Goal: Task Accomplishment & Management: Use online tool/utility

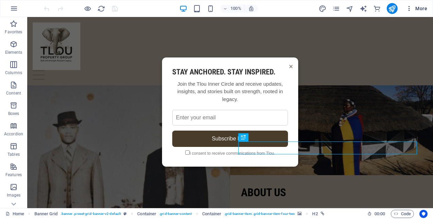
click at [413, 9] on icon "button" at bounding box center [409, 8] width 7 height 7
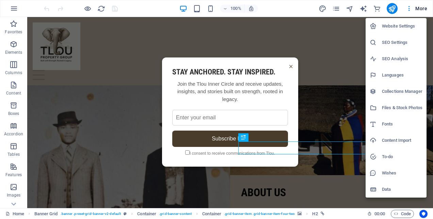
click at [398, 214] on div at bounding box center [216, 109] width 433 height 219
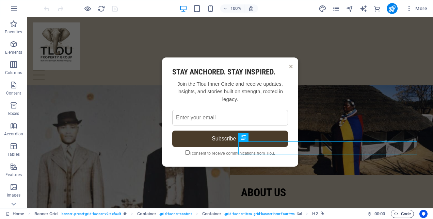
click at [398, 214] on span "Code" at bounding box center [402, 214] width 17 height 8
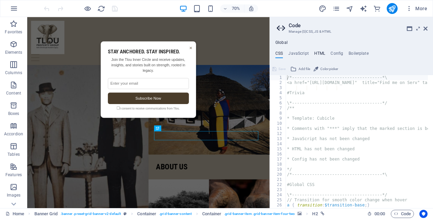
click at [316, 52] on h4 "HTML" at bounding box center [319, 54] width 11 height 7
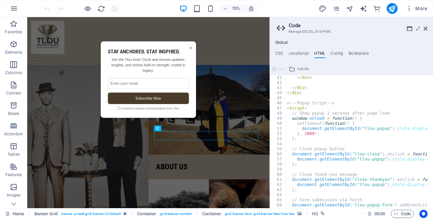
scroll to position [311, 0]
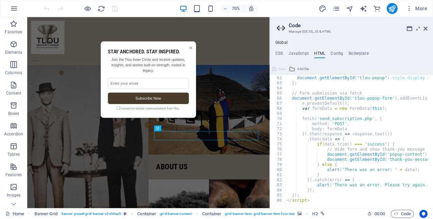
type textarea "</script>"
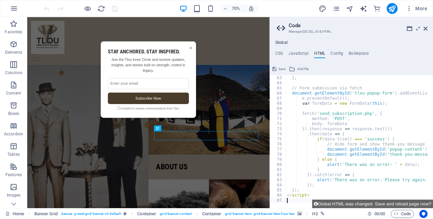
paste textarea
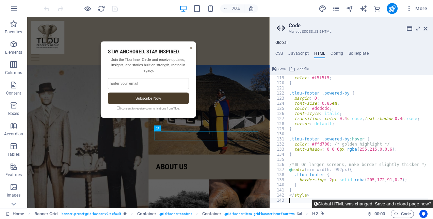
click at [378, 202] on button "Global HTML was changed. Save and reload page now?" at bounding box center [372, 204] width 121 height 9
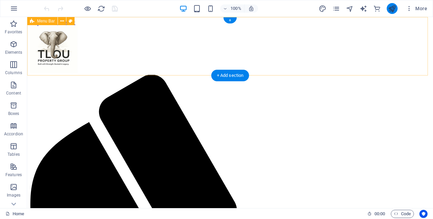
scroll to position [0, 0]
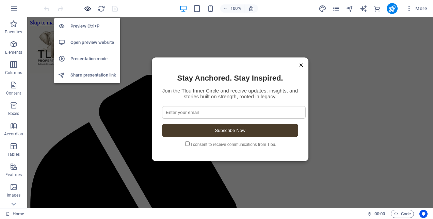
click at [84, 7] on icon "button" at bounding box center [88, 9] width 8 height 8
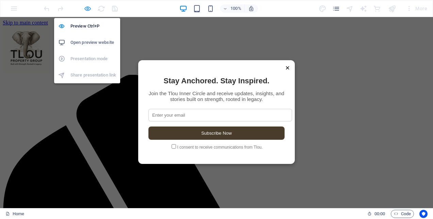
click at [85, 7] on icon "button" at bounding box center [88, 9] width 8 height 8
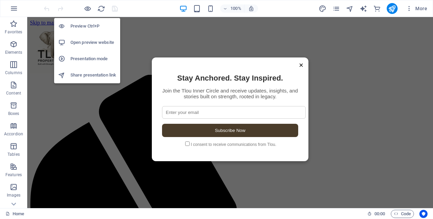
click at [80, 43] on h6 "Open preview website" at bounding box center [93, 42] width 46 height 8
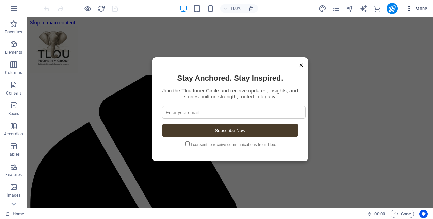
click at [409, 4] on button "More" at bounding box center [416, 8] width 27 height 11
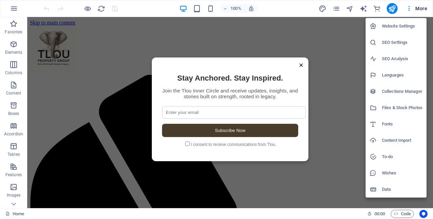
click at [390, 10] on div at bounding box center [216, 109] width 433 height 219
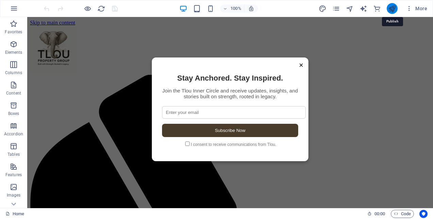
click at [393, 6] on icon "publish" at bounding box center [392, 9] width 8 height 8
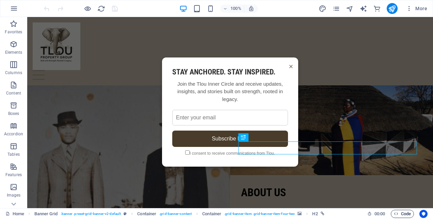
click at [397, 216] on icon "button" at bounding box center [396, 214] width 4 height 4
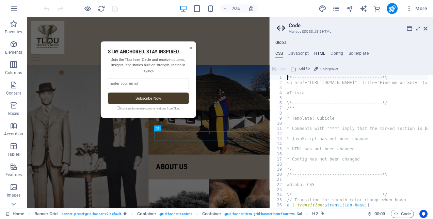
click at [318, 53] on h4 "HTML" at bounding box center [319, 54] width 11 height 7
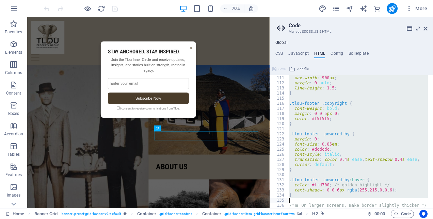
scroll to position [597, 0]
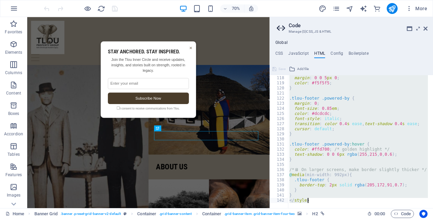
drag, startPoint x: 286, startPoint y: 88, endPoint x: 360, endPoint y: 237, distance: 166.3
click at [360, 219] on html "Tlou Property Group Home Favorites Elements Columns Content Boxes Accordion Tab…" at bounding box center [216, 109] width 433 height 219
type textarea "} </style>"
paste textarea
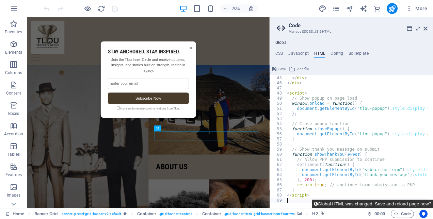
click at [415, 204] on button "Global HTML was changed. Save and reload page now?" at bounding box center [372, 204] width 121 height 9
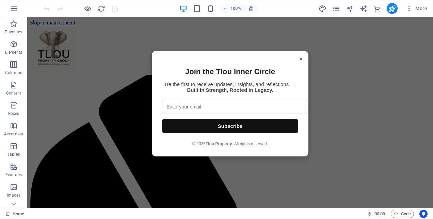
scroll to position [0, 0]
click at [236, 111] on input "email" at bounding box center [234, 107] width 145 height 14
type input "shadikanam@gmail.com"
click at [182, 146] on div "© 2025 Tlou Property . All rights reserved." at bounding box center [230, 144] width 136 height 5
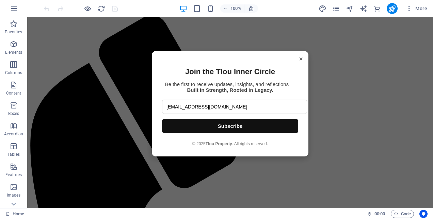
scroll to position [68, 0]
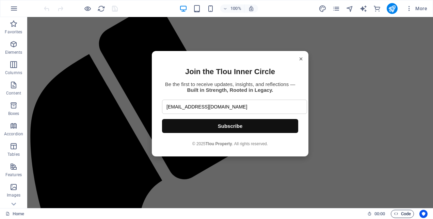
click at [403, 214] on span "Code" at bounding box center [402, 214] width 17 height 8
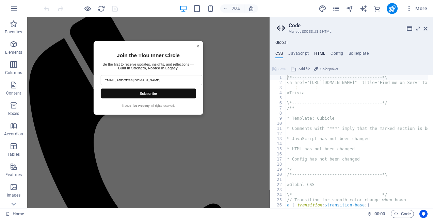
click at [315, 51] on h4 "HTML" at bounding box center [319, 54] width 11 height 7
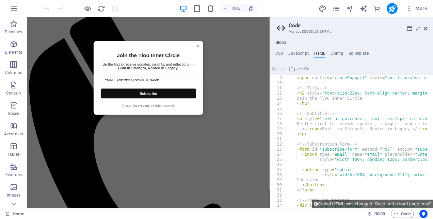
scroll to position [0, 0]
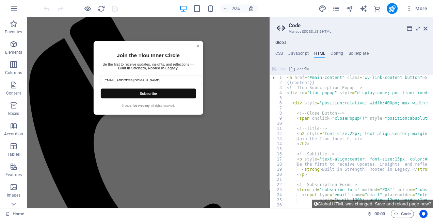
drag, startPoint x: 283, startPoint y: 87, endPoint x: 289, endPoint y: 94, distance: 8.9
click at [289, 94] on div "1 2 3 4 5 6 7 8 9 10 11 12 13 14 15 16 17 18 19 20 21 22 23 24 25 26 27 28 < a …" at bounding box center [351, 141] width 163 height 133
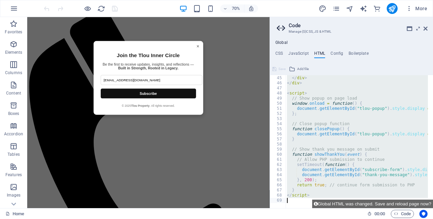
scroll to position [224, 0]
drag, startPoint x: 287, startPoint y: 88, endPoint x: 337, endPoint y: 230, distance: 150.3
click at [337, 219] on html "Tlou Property Group Home Favorites Elements Columns Content Boxes Accordion Tab…" at bounding box center [216, 109] width 433 height 219
type textarea "</script>"
paste textarea
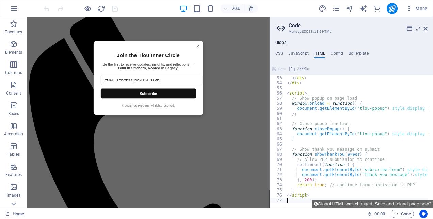
scroll to position [265, 0]
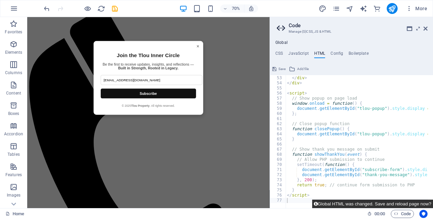
click at [347, 205] on button "Global HTML was changed. Save and reload page now?" at bounding box center [372, 204] width 121 height 9
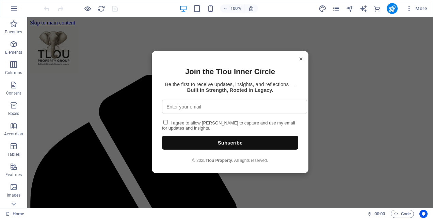
scroll to position [0, 0]
click at [224, 114] on input "email" at bounding box center [234, 107] width 145 height 14
click at [226, 114] on input "email" at bounding box center [234, 107] width 145 height 14
type input "shadikanam@gmail.com"
click at [170, 127] on div "× Join the Tlou Inner Circle Be the first to receive updates, insights, and ref…" at bounding box center [230, 112] width 157 height 122
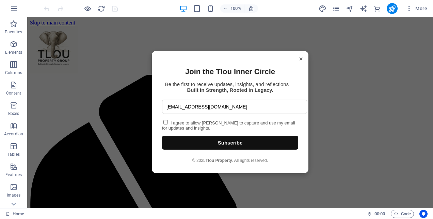
click at [168, 125] on input "I agree to allow [PERSON_NAME] to capture and use my email for updates and insi…" at bounding box center [165, 122] width 4 height 4
checkbox input "true"
click at [204, 150] on button "Subscribe" at bounding box center [230, 143] width 136 height 14
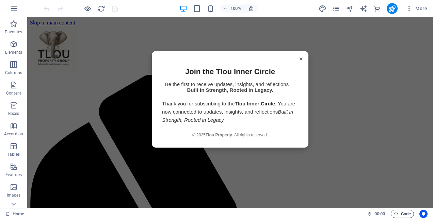
click at [410, 215] on span "Code" at bounding box center [402, 214] width 17 height 8
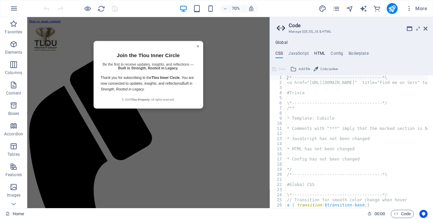
click at [323, 55] on h4 "HTML" at bounding box center [319, 54] width 11 height 7
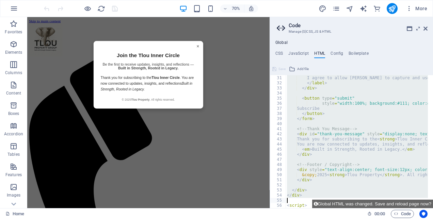
scroll to position [265, 0]
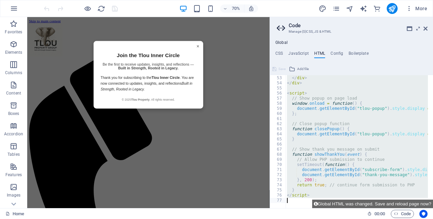
drag, startPoint x: 287, startPoint y: 87, endPoint x: 338, endPoint y: 233, distance: 154.9
click at [338, 219] on html "Tlou Property Group Home Favorites Elements Columns Content Boxes Accordion Tab…" at bounding box center [216, 109] width 433 height 219
type textarea "</script>"
paste textarea
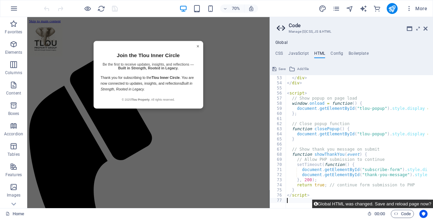
click at [394, 205] on button "Global HTML was changed. Save and reload page now?" at bounding box center [372, 204] width 121 height 9
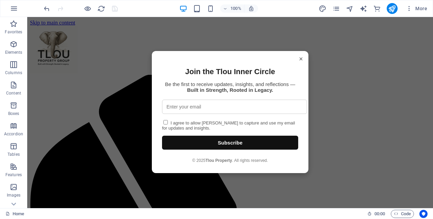
scroll to position [0, 0]
click at [218, 112] on input "email" at bounding box center [234, 107] width 145 height 14
click at [223, 114] on input "email" at bounding box center [234, 107] width 145 height 14
type input "shadikanam@gmail.com"
click at [168, 125] on input "I agree to allow [PERSON_NAME] to capture and use my email for updates and insi…" at bounding box center [165, 122] width 4 height 4
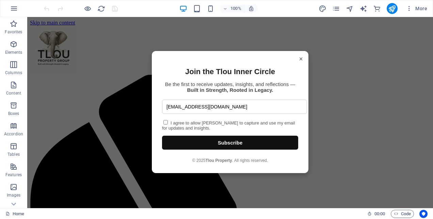
checkbox input "true"
click at [206, 150] on button "Subscribe" at bounding box center [230, 143] width 136 height 14
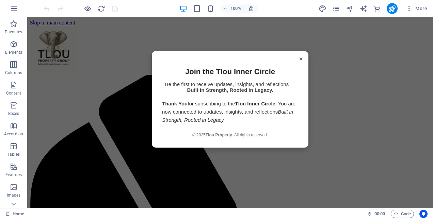
click at [299, 60] on span "×" at bounding box center [301, 59] width 4 height 8
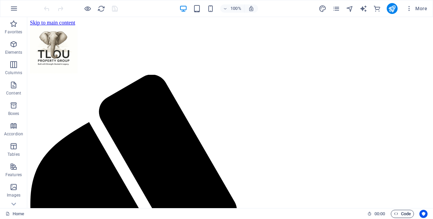
click at [397, 214] on icon "button" at bounding box center [396, 214] width 4 height 4
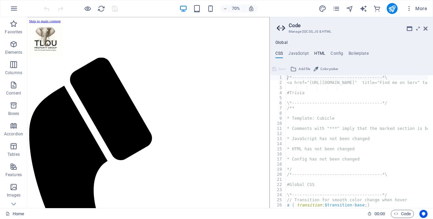
click at [318, 51] on h4 "HTML" at bounding box center [319, 54] width 11 height 7
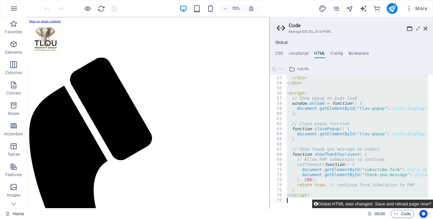
scroll to position [265, 0]
drag, startPoint x: 287, startPoint y: 88, endPoint x: 328, endPoint y: 207, distance: 125.8
click at [328, 207] on div "52 53 54 55 56 57 58 59 60 61 62 63 64 65 66 67 68 69 70 71 72 73 74 75 76 77 <…" at bounding box center [351, 136] width 163 height 145
type textarea "</script>"
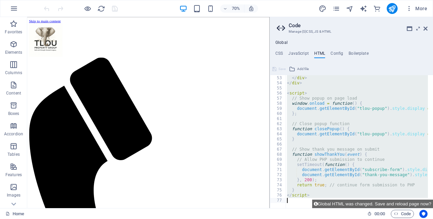
paste textarea
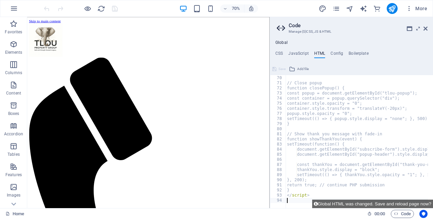
scroll to position [352, 0]
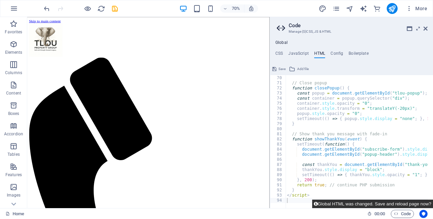
click at [377, 204] on button "Global HTML was changed. Save and reload page now?" at bounding box center [372, 204] width 121 height 9
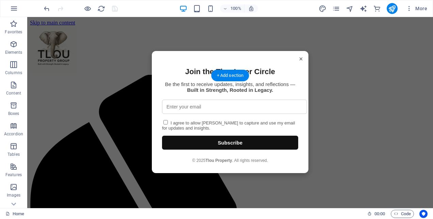
scroll to position [0, 0]
click at [237, 114] on input "email" at bounding box center [234, 107] width 145 height 14
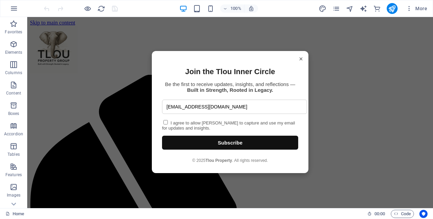
type input "shadikanam@gmail.com"
click at [171, 131] on label "I agree to allow [PERSON_NAME] to capture and use my email for updates and insi…" at bounding box center [228, 126] width 133 height 10
click at [168, 125] on input "I agree to allow [PERSON_NAME] to capture and use my email for updates and insi…" at bounding box center [165, 122] width 4 height 4
checkbox input "true"
click at [193, 150] on button "Subscribe" at bounding box center [230, 143] width 136 height 14
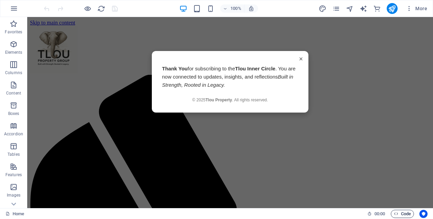
click at [404, 213] on span "Code" at bounding box center [402, 214] width 17 height 8
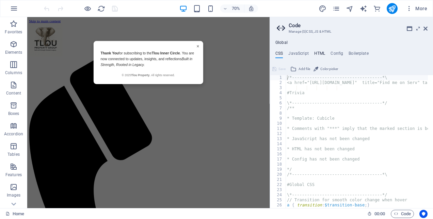
click at [318, 53] on h4 "HTML" at bounding box center [319, 54] width 11 height 7
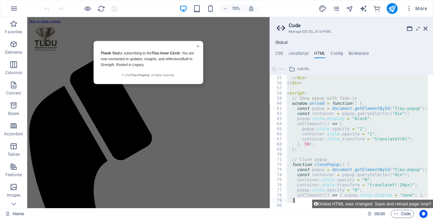
scroll to position [352, 0]
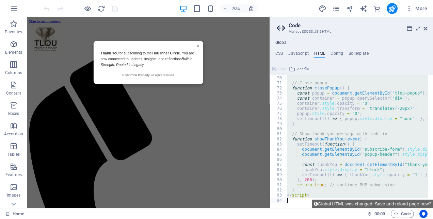
drag, startPoint x: 287, startPoint y: 89, endPoint x: 329, endPoint y: 214, distance: 131.8
click at [329, 208] on div "Home Favorites Elements Columns Content Boxes Accordion Tables Features Images …" at bounding box center [216, 112] width 433 height 191
type textarea "</script>"
paste textarea
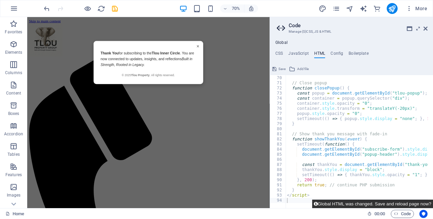
click at [357, 204] on button "Global HTML was changed. Save and reload page now?" at bounding box center [372, 204] width 121 height 9
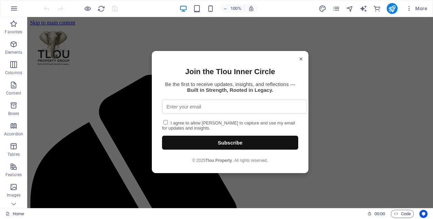
scroll to position [0, 0]
click at [240, 111] on input "email" at bounding box center [234, 107] width 145 height 14
type input "shadikanam@gmail.com"
click at [194, 126] on label "I agree to allow [PERSON_NAME] to capture and use my email for updates and insi…" at bounding box center [228, 126] width 133 height 10
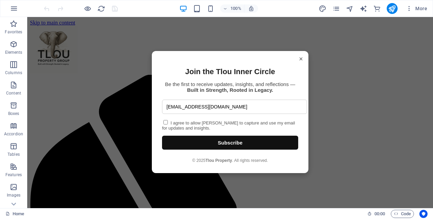
click at [168, 125] on input "I agree to allow [PERSON_NAME] to capture and use my email for updates and insi…" at bounding box center [165, 122] width 4 height 4
checkbox input "true"
click at [200, 149] on button "Subscribe" at bounding box center [230, 143] width 136 height 14
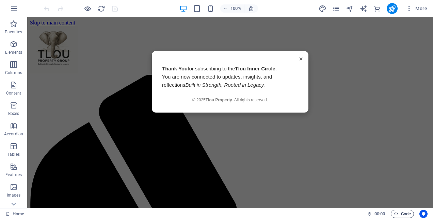
click at [396, 217] on span "Code" at bounding box center [402, 214] width 17 height 8
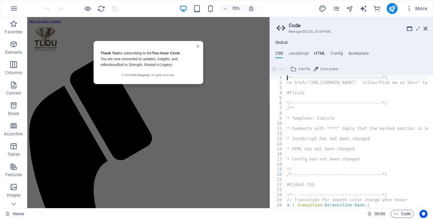
click at [316, 53] on h4 "HTML" at bounding box center [319, 54] width 11 height 7
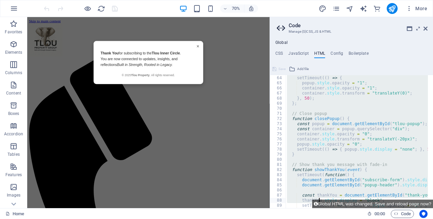
scroll to position [352, 0]
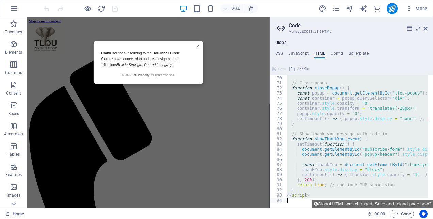
drag, startPoint x: 286, startPoint y: 90, endPoint x: 320, endPoint y: 212, distance: 126.9
click at [320, 208] on div "Home Favorites Elements Columns Content Boxes Accordion Tables Features Images …" at bounding box center [216, 112] width 433 height 191
type textarea "</script>"
paste textarea
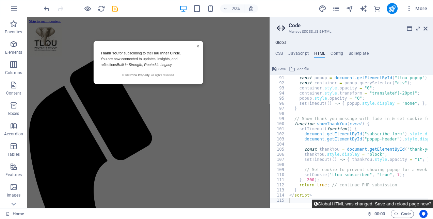
click at [405, 203] on button "Global HTML was changed. Save and reload page now?" at bounding box center [372, 204] width 121 height 9
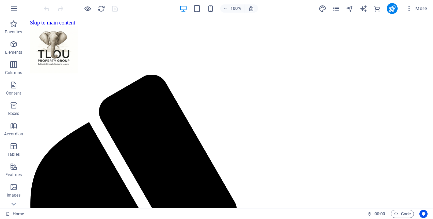
scroll to position [0, 0]
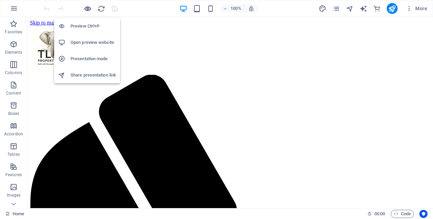
click at [87, 7] on icon "button" at bounding box center [88, 9] width 8 height 8
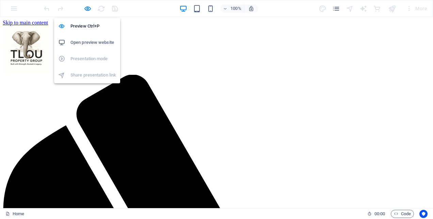
click at [93, 41] on h6 "Open preview website" at bounding box center [93, 42] width 46 height 8
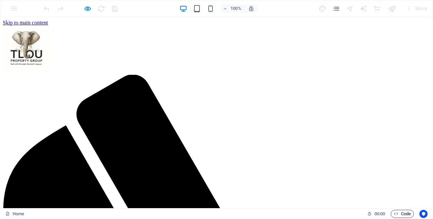
click at [396, 215] on icon "button" at bounding box center [396, 214] width 4 height 4
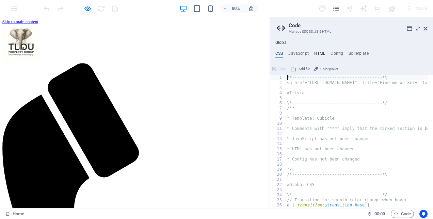
click at [319, 51] on h4 "HTML" at bounding box center [319, 54] width 11 height 7
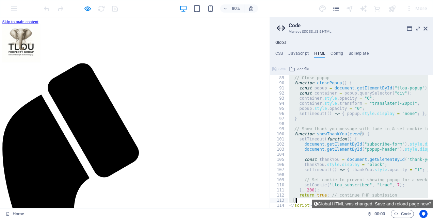
scroll to position [459, 0]
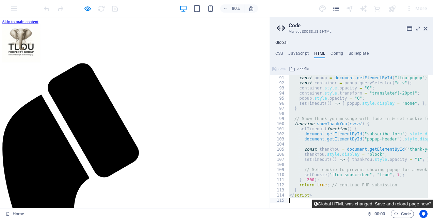
drag, startPoint x: 287, startPoint y: 88, endPoint x: 311, endPoint y: 205, distance: 119.2
click at [311, 205] on div "90 91 92 93 94 95 96 97 98 99 100 101 102 103 104 105 106 107 108 109 110 111 1…" at bounding box center [351, 136] width 163 height 145
type textarea "</script>"
paste textarea
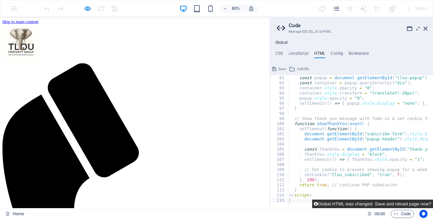
click at [354, 204] on button "Global HTML was changed. Save and reload page now?" at bounding box center [372, 204] width 121 height 9
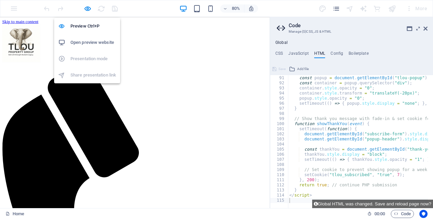
click at [84, 38] on h6 "Open preview website" at bounding box center [93, 42] width 46 height 8
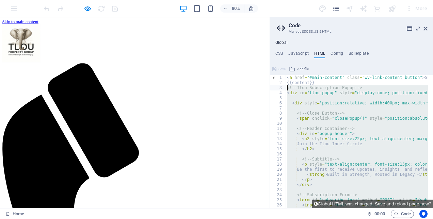
drag, startPoint x: 313, startPoint y: 198, endPoint x: 280, endPoint y: 87, distance: 115.9
click at [280, 87] on div "</script> 1 2 3 4 5 6 7 8 9 10 11 12 13 14 15 16 17 18 19 20 21 22 23 24 25 26 …" at bounding box center [351, 141] width 163 height 133
type textarea "<!-- Tlou Subscription Popup --> <div id="tlou-popup" style="display:none; posi…"
paste textarea
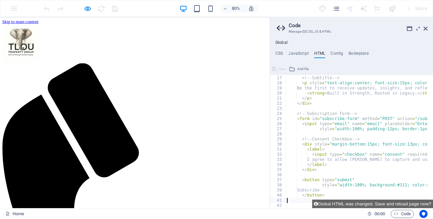
scroll to position [81, 0]
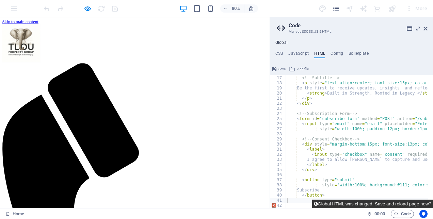
click at [371, 205] on button "Global HTML was changed. Save and reload page now?" at bounding box center [372, 204] width 121 height 9
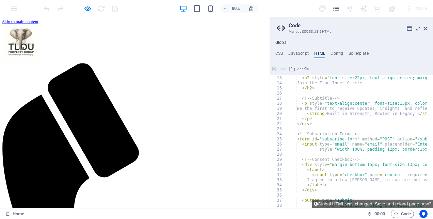
scroll to position [0, 0]
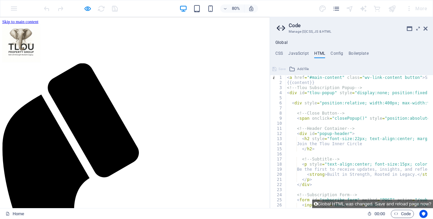
click at [286, 87] on div "1 2 3 4 5 6 7 8 9 10 11 12 13 14 15 16 17 18 19 20 21 22 23 24 25 26 27 28" at bounding box center [278, 141] width 16 height 133
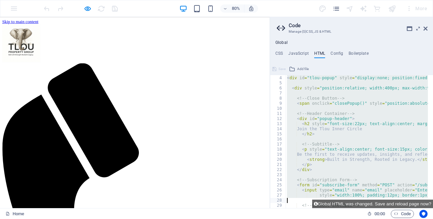
scroll to position [87, 0]
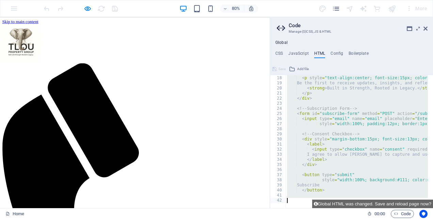
drag, startPoint x: 287, startPoint y: 87, endPoint x: 317, endPoint y: 212, distance: 128.2
click at [317, 208] on div "Home Favorites Elements Columns Content Boxes Accordion Tables Features Images …" at bounding box center [216, 112] width 433 height 191
paste textarea
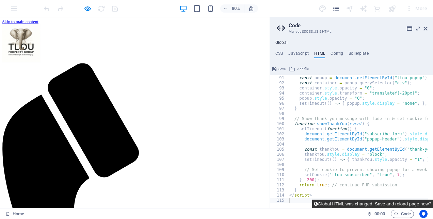
click at [330, 205] on button "Global HTML was changed. Save and reload page now?" at bounding box center [372, 204] width 121 height 9
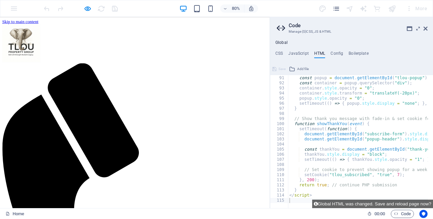
scroll to position [0, 0]
click at [425, 27] on icon at bounding box center [426, 28] width 4 height 5
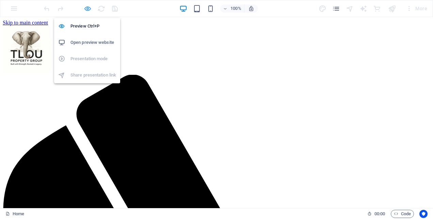
click at [86, 7] on icon "button" at bounding box center [88, 9] width 8 height 8
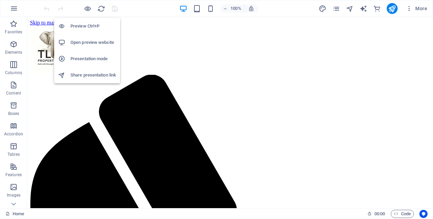
click at [93, 47] on li "Open preview website" at bounding box center [87, 42] width 66 height 16
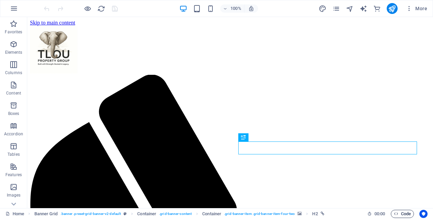
click at [400, 214] on span "Code" at bounding box center [402, 214] width 17 height 8
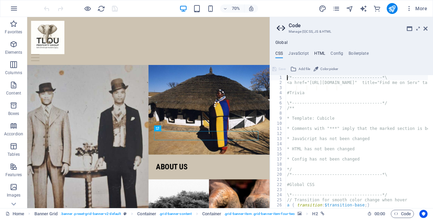
click at [318, 53] on h4 "HTML" at bounding box center [319, 54] width 11 height 7
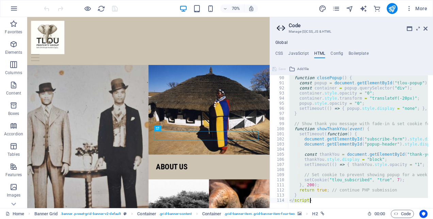
scroll to position [454, 0]
drag, startPoint x: 286, startPoint y: 85, endPoint x: 382, endPoint y: 234, distance: 176.4
click at [382, 219] on html "Tlou Property Group Home Favorites Elements Columns Content Boxes Accordion Tab…" at bounding box center [216, 109] width 433 height 219
paste textarea "<a href="#main-content" class="wv-link-content button">Skip to main content</a"
type textarea "<a href="#main-content" class="wv-link-content button">Skip to main content</a>"
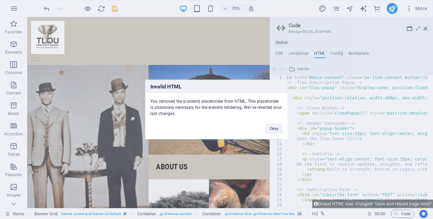
scroll to position [0, 0]
click at [276, 89] on h3 "Invalid HTML" at bounding box center [216, 86] width 142 height 13
click at [318, 102] on div "Invalid HTML You removed the {content} placeholder from HTML. This placeholder …" at bounding box center [216, 109] width 433 height 219
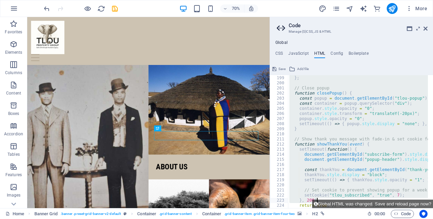
scroll to position [1026, 0]
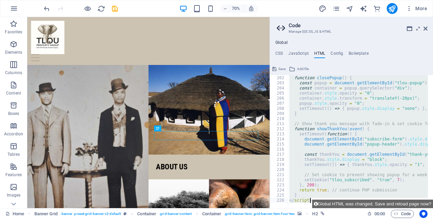
drag, startPoint x: 286, startPoint y: 89, endPoint x: 334, endPoint y: 225, distance: 144.9
click at [334, 219] on html "Tlou Property Group Home Favorites Elements Columns Content Boxes Accordion Tab…" at bounding box center [216, 109] width 433 height 219
paste textarea "<a href="#main-content" class="wv-link-content button">Skip to main content</a"
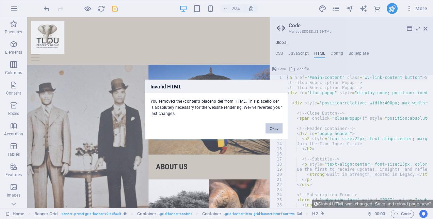
click at [275, 126] on button "Okay" at bounding box center [274, 129] width 17 height 10
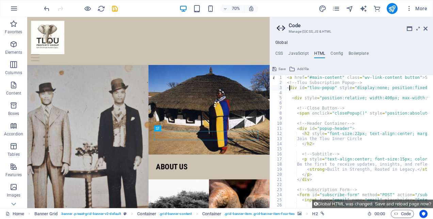
type textarea "<!-- Tlou Subscription Popup -->"
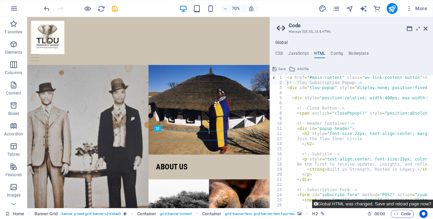
click at [359, 203] on button "Global HTML was changed. Save and reload page now?" at bounding box center [372, 204] width 121 height 9
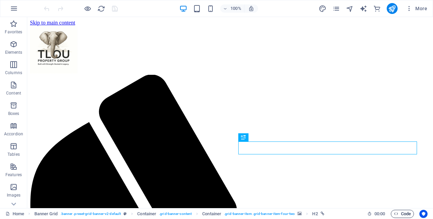
click at [396, 214] on icon "button" at bounding box center [396, 214] width 4 height 4
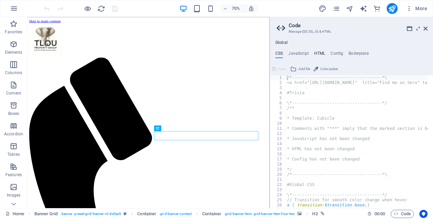
click at [320, 52] on h4 "HTML" at bounding box center [319, 54] width 11 height 7
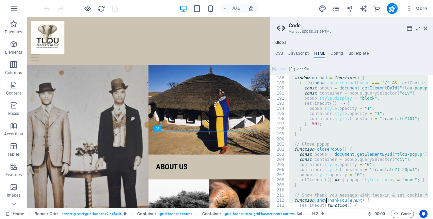
scroll to position [1026, 0]
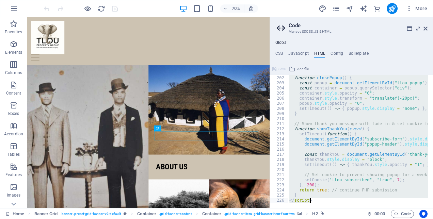
drag, startPoint x: 287, startPoint y: 82, endPoint x: 327, endPoint y: 209, distance: 132.7
click at [327, 208] on div "Home Favorites Elements Columns Content Boxes Accordion Tables Features Images …" at bounding box center [216, 112] width 433 height 191
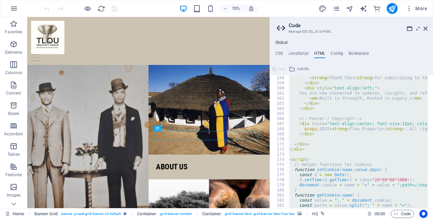
scroll to position [761, 0]
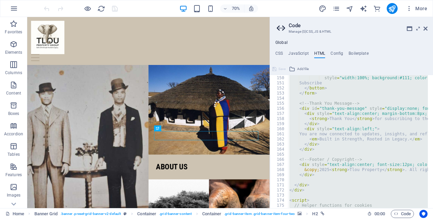
click at [374, 113] on div "< button type = "submit" style = "width:100%; background:#111; color:#fff; bord…" at bounding box center [358, 141] width 140 height 133
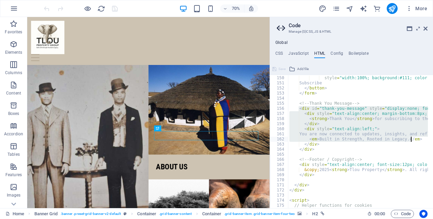
drag, startPoint x: 299, startPoint y: 107, endPoint x: 411, endPoint y: 141, distance: 117.2
paste textarea
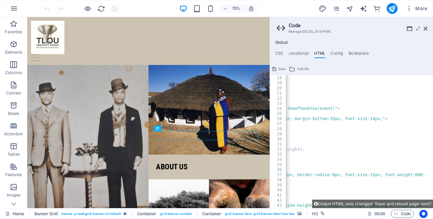
scroll to position [148, 0]
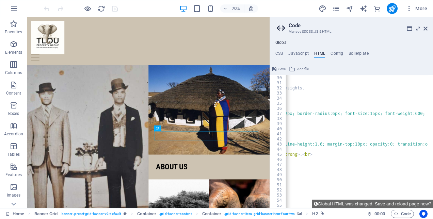
click at [308, 158] on div "< div style = "margin-bottom:15px; font-size:13px; color:#555;" > < label > < i…" at bounding box center [421, 139] width 696 height 138
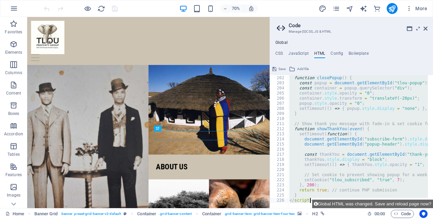
scroll to position [1026, 0]
drag, startPoint x: 287, startPoint y: 89, endPoint x: 329, endPoint y: 233, distance: 150.2
click at [329, 219] on html "Tlou Property Group Home Favorites Elements Columns Content Boxes Accordion Tab…" at bounding box center [216, 109] width 433 height 219
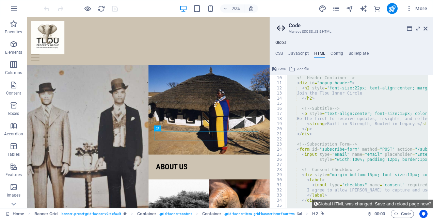
scroll to position [0, 0]
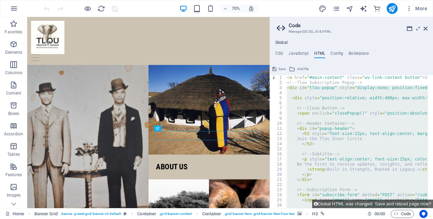
paste textarea "<a href="#main-content" class="wv-link-content button">Skip to main content</a"
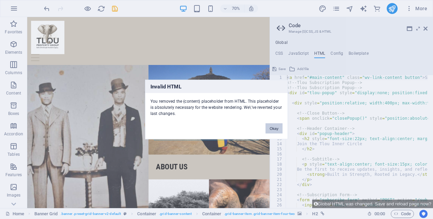
click at [281, 130] on button "Okay" at bounding box center [274, 129] width 17 height 10
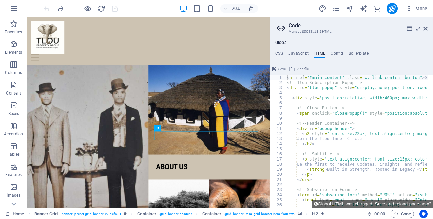
type textarea "<div id="tlou-popup" style="display:none; position:fixed; top:0; left:0; width:…"
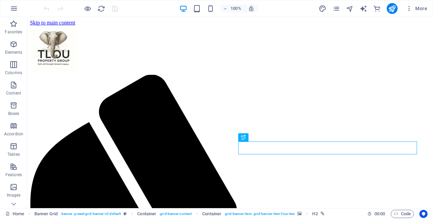
click at [403, 218] on div "Home Banner Grid . banner .preset-grid-banner-v2-default Container . grid-banne…" at bounding box center [216, 213] width 433 height 11
click at [403, 217] on span "Code" at bounding box center [402, 214] width 17 height 8
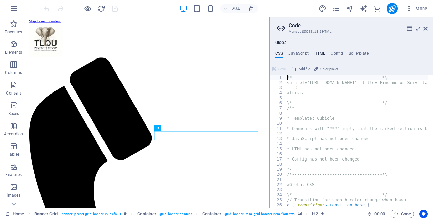
click at [318, 54] on h4 "HTML" at bounding box center [319, 54] width 11 height 7
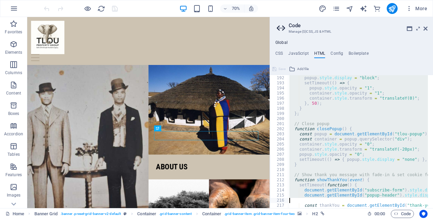
scroll to position [1026, 0]
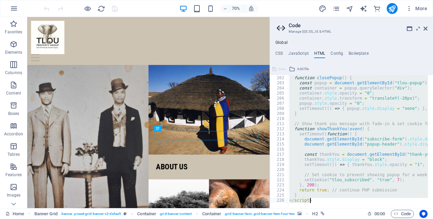
drag, startPoint x: 286, startPoint y: 83, endPoint x: 343, endPoint y: 228, distance: 155.6
click at [343, 219] on html "Tlou Property Group Home Favorites Elements Columns Content Boxes Accordion Tab…" at bounding box center [216, 109] width 433 height 219
paste textarea "<a href="#main-content" class="wv-link-content button">Skip to main content</a"
type textarea "<a href="#main-content" class="wv-link-content button">Skip to main content</a>"
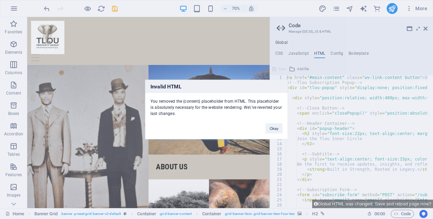
scroll to position [0, 0]
click at [280, 125] on button "Okay" at bounding box center [274, 129] width 17 height 10
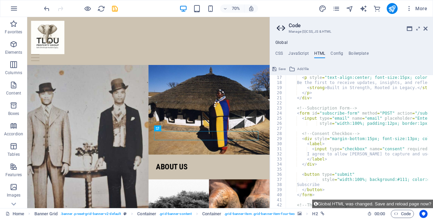
scroll to position [102, 0]
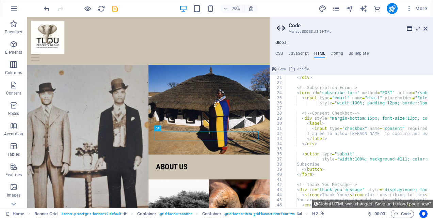
click at [410, 30] on icon at bounding box center [409, 28] width 5 height 5
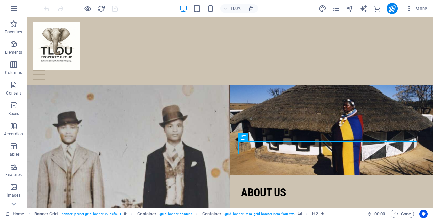
click at [404, 209] on div "Home Banner Grid . banner .preset-grid-banner-v2-default Container . grid-banne…" at bounding box center [216, 213] width 433 height 11
click at [403, 214] on span "Code" at bounding box center [402, 214] width 17 height 8
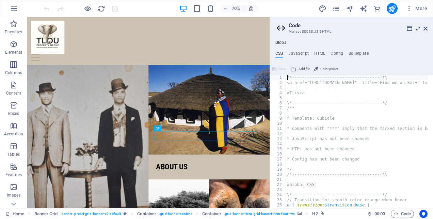
scroll to position [102, 0]
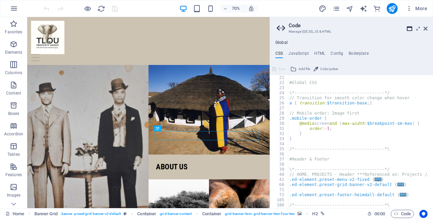
click at [409, 29] on icon at bounding box center [409, 28] width 5 height 5
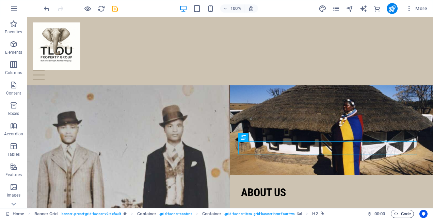
click at [401, 213] on span "Code" at bounding box center [402, 214] width 17 height 8
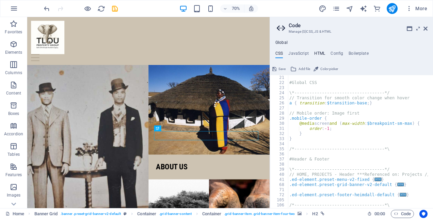
click at [314, 54] on h4 "HTML" at bounding box center [319, 54] width 11 height 7
type textarea "<a href="#main-content" class="wv-link-content button">Skip to main content</a>"
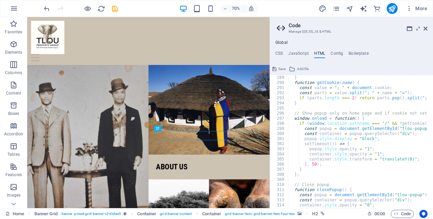
scroll to position [1573, 0]
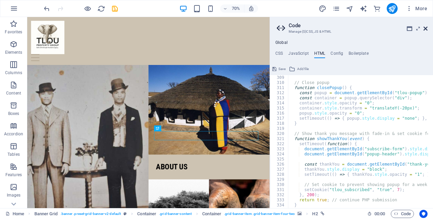
click at [425, 27] on icon at bounding box center [426, 28] width 4 height 5
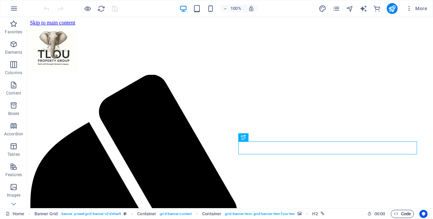
click at [398, 213] on icon "button" at bounding box center [396, 214] width 4 height 4
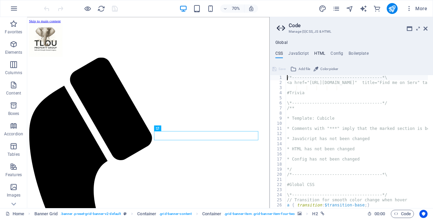
click at [318, 53] on h4 "HTML" at bounding box center [319, 54] width 11 height 7
type textarea "<a href="#main-content" class="wv-link-content button">Skip to main content</a>"
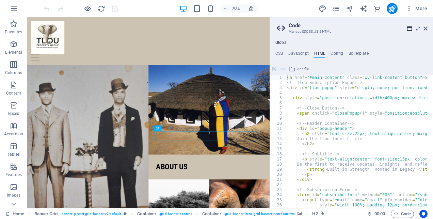
click at [409, 29] on icon at bounding box center [409, 28] width 5 height 5
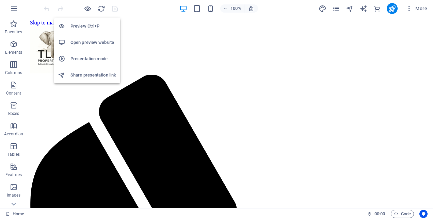
click at [101, 44] on h6 "Open preview website" at bounding box center [93, 42] width 46 height 8
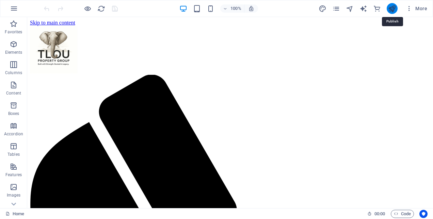
click at [395, 8] on icon "publish" at bounding box center [392, 9] width 8 height 8
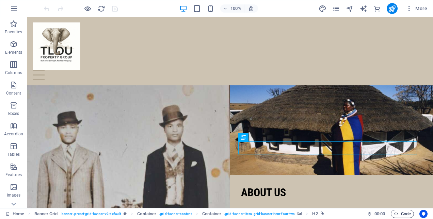
click at [403, 212] on span "Code" at bounding box center [402, 214] width 17 height 8
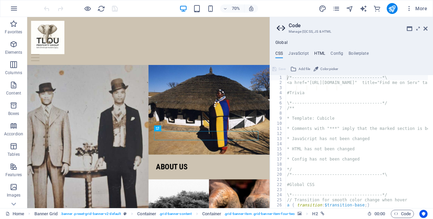
click at [315, 53] on h4 "HTML" at bounding box center [319, 54] width 11 height 7
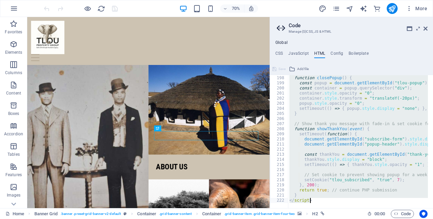
scroll to position [1006, 0]
drag, startPoint x: 288, startPoint y: 82, endPoint x: 373, endPoint y: 228, distance: 167.9
click at [373, 219] on html "Tlou Property Group Home Favorites Elements Columns Content Boxes Accordion Tab…" at bounding box center [216, 109] width 433 height 219
paste textarea "<a href="#main-content" class="wv-link-content button">Skip to main content</a"
type textarea "<a href="#main-content" class="wv-link-content button">Skip to main content</a>"
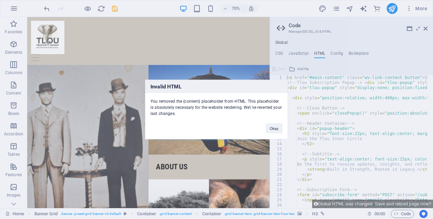
scroll to position [0, 0]
click at [269, 127] on button "Okay" at bounding box center [274, 129] width 17 height 10
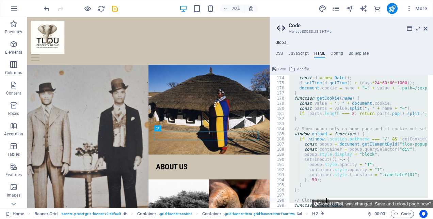
scroll to position [1011, 0]
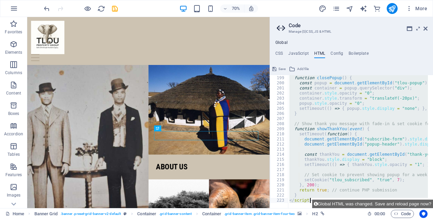
drag, startPoint x: 286, startPoint y: 89, endPoint x: 370, endPoint y: 224, distance: 159.4
click at [370, 219] on html "Tlou Property Group Home Favorites Elements Columns Content Boxes Accordion Tab…" at bounding box center [216, 109] width 433 height 219
paste textarea "<a href="#main-content" class="wv-link-content button">Skip to main content</a"
type textarea "<a href="#main-content" class="wv-link-content button">Skip to main content</a>"
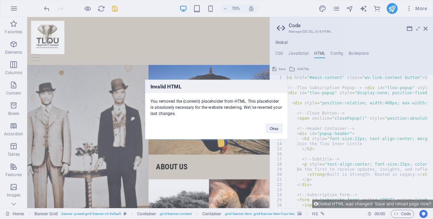
scroll to position [0, 0]
click at [277, 126] on button "Okay" at bounding box center [274, 129] width 17 height 10
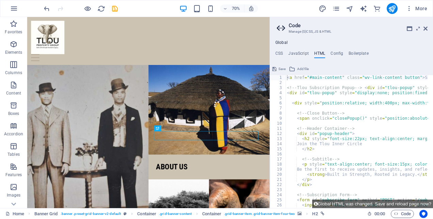
paste textarea
type textarea "<!-- Tlou Subscription Popup --> <div id="tlou-popup" style="display:none; posi…"
paste textarea
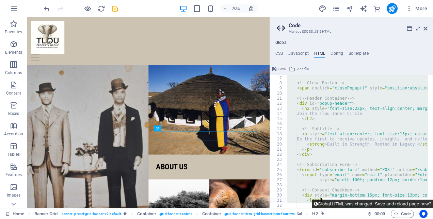
drag, startPoint x: 286, startPoint y: 87, endPoint x: 382, endPoint y: 206, distance: 153.1
click at [382, 206] on div "<!-- Tlou Subscription Popup --> <div id="tlou-popup" style="display:none; posi…" at bounding box center [351, 136] width 163 height 145
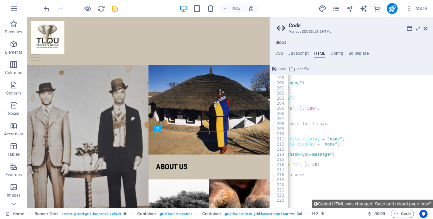
scroll to position [0, 8]
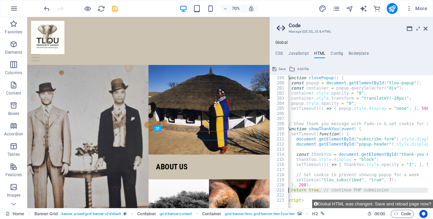
drag, startPoint x: 295, startPoint y: 198, endPoint x: 305, endPoint y: 197, distance: 9.9
type textarea "return true; // continue PHP submission }"
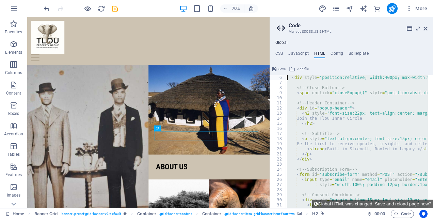
scroll to position [0, 0]
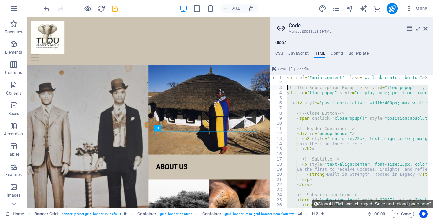
drag, startPoint x: 305, startPoint y: 201, endPoint x: 278, endPoint y: 86, distance: 118.0
click at [278, 86] on div "return true; // continue PHP submission } 1 2 3 4 5 6 7 8 9 10 11 12 13 14 15 1…" at bounding box center [351, 141] width 163 height 133
paste textarea "<a href="#main-content" class="wv-link-content button">Skip to main content</a>"
type textarea "<a href="#main-content" class="wv-link-content button">Skip to main content</a>"
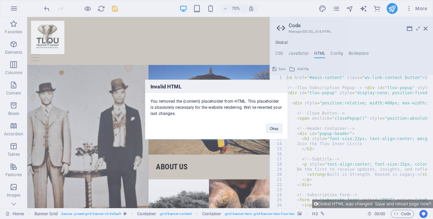
drag, startPoint x: 151, startPoint y: 99, endPoint x: 244, endPoint y: 101, distance: 92.7
click at [244, 101] on div "You removed the {content} placeholder from HTML. This placeholder is absolutely…" at bounding box center [216, 104] width 142 height 23
copy div "You removed the {content} placeholder from HTML"
click at [277, 128] on button "Okay" at bounding box center [274, 129] width 17 height 10
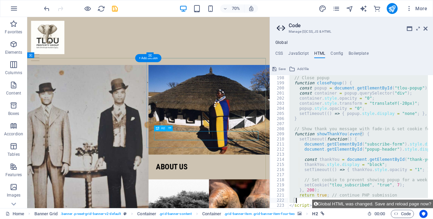
scroll to position [1011, 0]
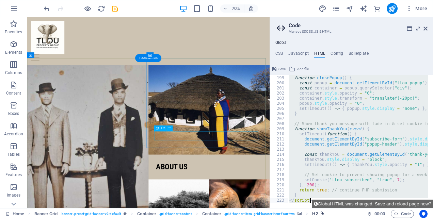
drag, startPoint x: 288, startPoint y: 83, endPoint x: 320, endPoint y: 217, distance: 138.0
click at [320, 208] on div "Home Favorites Elements Columns Content Boxes Accordion Tables Features Images …" at bounding box center [216, 112] width 433 height 191
paste textarea "<a href="#main-content" class="wv-link-content button">Skip to main content</a"
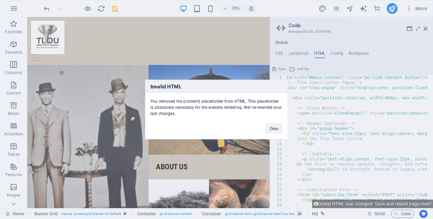
scroll to position [0, 0]
click at [273, 129] on button "Okay" at bounding box center [274, 129] width 17 height 10
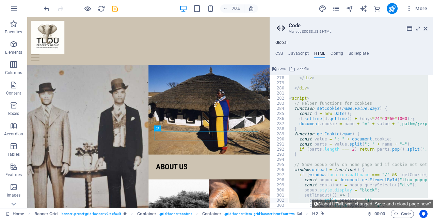
scroll to position [1578, 0]
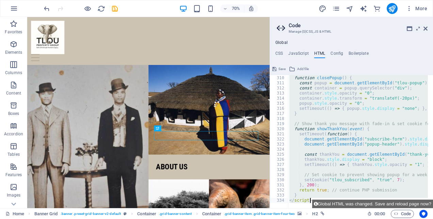
drag, startPoint x: 287, startPoint y: 84, endPoint x: 330, endPoint y: 232, distance: 153.3
click at [330, 219] on html "Tlou Property Group Home Favorites Elements Columns Content Boxes Accordion Tab…" at bounding box center [216, 109] width 433 height 219
paste textarea "<a href="#main-content" class="wv-link-content button">Skip to main content</a"
type textarea "<a href="#main-content" class="wv-link-content button">Skip to main content</a>"
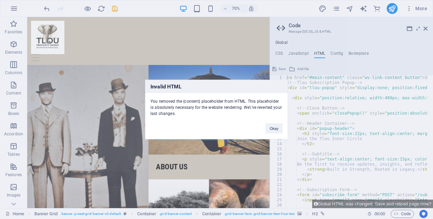
scroll to position [0, 0]
click at [280, 129] on button "Okay" at bounding box center [274, 129] width 17 height 10
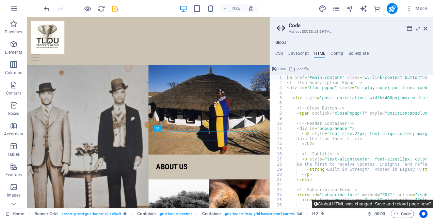
click at [369, 205] on button "Global HTML was changed. Save and reload page now?" at bounding box center [372, 204] width 121 height 9
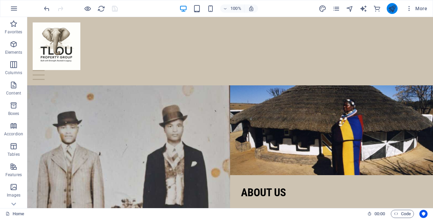
click at [389, 10] on icon "publish" at bounding box center [392, 9] width 8 height 8
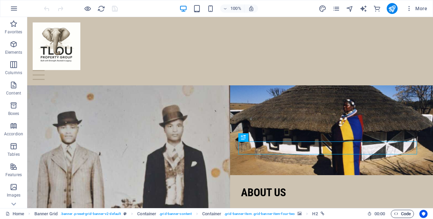
click at [402, 212] on span "Code" at bounding box center [402, 214] width 17 height 8
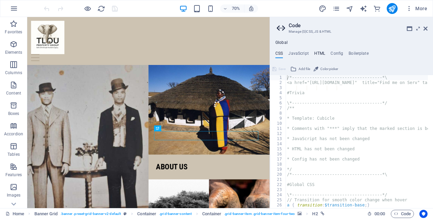
click at [317, 51] on h4 "HTML" at bounding box center [319, 54] width 11 height 7
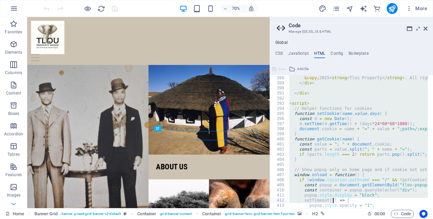
scroll to position [2145, 0]
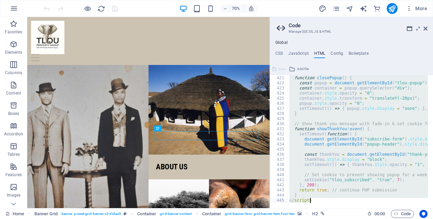
drag, startPoint x: 288, startPoint y: 85, endPoint x: 332, endPoint y: 226, distance: 147.8
click at [332, 219] on html "Tlou Property Group Home Favorites Elements Columns Content Boxes Accordion Tab…" at bounding box center [216, 109] width 433 height 219
paste textarea "<a href="#main-content" class="wv-link-content button">Skip to main content</a"
type textarea "<a href="#main-content" class="wv-link-content button">Skip to main content</a>"
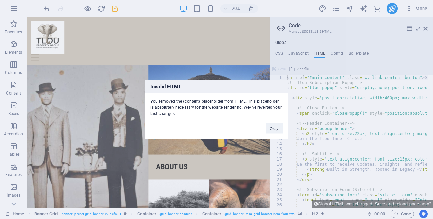
scroll to position [0, 0]
click at [277, 127] on button "Okay" at bounding box center [274, 129] width 17 height 10
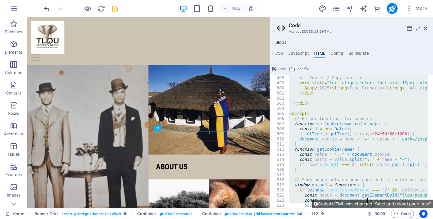
scroll to position [2717, 0]
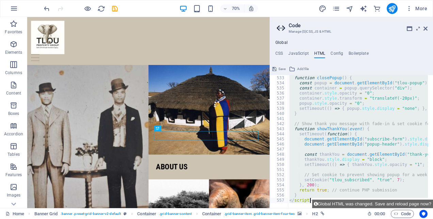
drag, startPoint x: 288, startPoint y: 78, endPoint x: 367, endPoint y: 237, distance: 177.6
click at [367, 219] on html "Tlou Property Group Home Favorites Elements Columns Content Boxes Accordion Tab…" at bounding box center [216, 109] width 433 height 219
paste textarea
drag, startPoint x: 287, startPoint y: 86, endPoint x: 339, endPoint y: 237, distance: 159.5
click at [339, 219] on html "Tlou Property Group Home Favorites Elements Columns Content Boxes Accordion Tab…" at bounding box center [216, 109] width 433 height 219
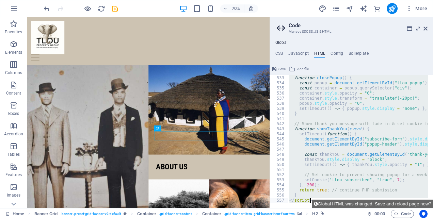
type textarea "<a href="#main-content" class="wv-link-content button">Skip to main content</a>"
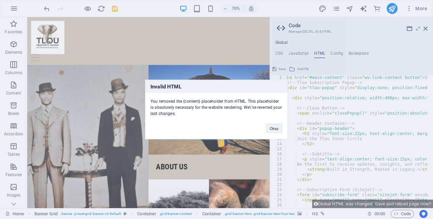
scroll to position [0, 0]
drag, startPoint x: 184, startPoint y: 114, endPoint x: 146, endPoint y: 98, distance: 41.3
click at [146, 98] on div "You removed the {content} placeholder from HTML. This placeholder is absolutely…" at bounding box center [216, 104] width 142 height 23
copy div "You removed the {content} placeholder from HTML. This placeholder is absolutely…"
click at [271, 133] on button "Okay" at bounding box center [274, 129] width 17 height 10
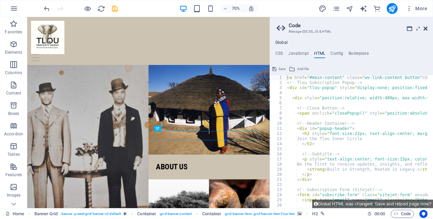
drag, startPoint x: 425, startPoint y: 30, endPoint x: 395, endPoint y: 12, distance: 34.6
click at [425, 30] on icon at bounding box center [426, 28] width 4 height 5
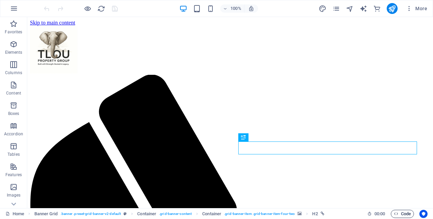
click at [396, 210] on span "Code" at bounding box center [402, 214] width 17 height 8
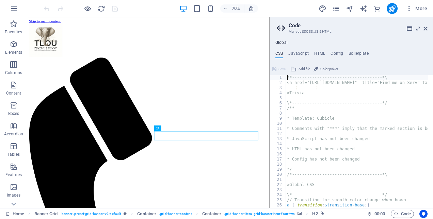
click at [318, 50] on div "Global CSS JavaScript HTML Config Boilerplate /*-------------------------------…" at bounding box center [351, 124] width 163 height 168
click at [317, 53] on h4 "HTML" at bounding box center [319, 54] width 11 height 7
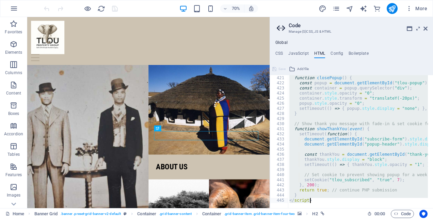
scroll to position [2145, 0]
drag, startPoint x: 288, startPoint y: 78, endPoint x: 386, endPoint y: 231, distance: 182.1
click at [386, 219] on html "Tlou Property Group Home Favorites Elements Columns Content Boxes Accordion Tab…" at bounding box center [216, 109] width 433 height 219
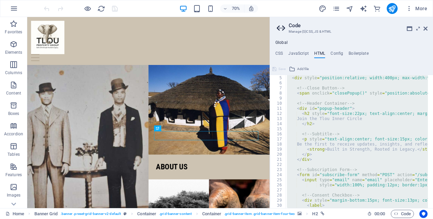
scroll to position [0, 0]
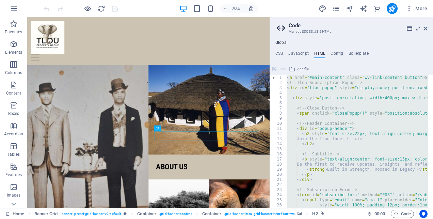
click at [288, 82] on div "< a href = "#main-content" class = "wv-link-content button" > Skip to main cont…" at bounding box center [357, 141] width 142 height 133
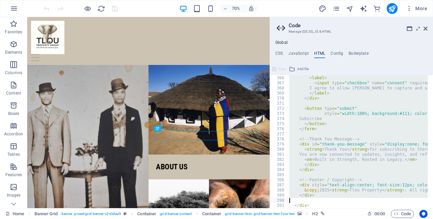
scroll to position [2145, 0]
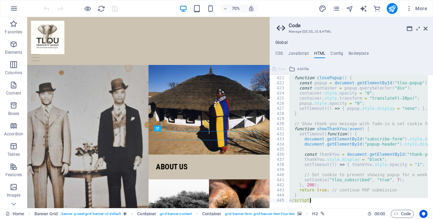
drag, startPoint x: 286, startPoint y: 81, endPoint x: 415, endPoint y: 237, distance: 202.0
click at [415, 219] on html "Tlou Property Group Home Favorites Elements Columns Content Boxes Accordion Tab…" at bounding box center [216, 109] width 433 height 219
paste textarea "<a href="#main-content" class="wv-link-content button">Skip to main content</a"
type textarea "<a href="#main-content" class="wv-link-content button">Skip to main content</a>"
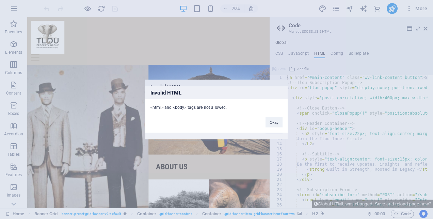
scroll to position [0, 0]
click at [275, 123] on button "Okay" at bounding box center [274, 122] width 17 height 10
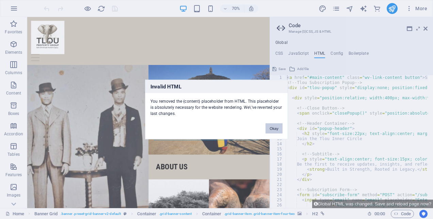
click at [275, 124] on button "Okay" at bounding box center [274, 129] width 17 height 10
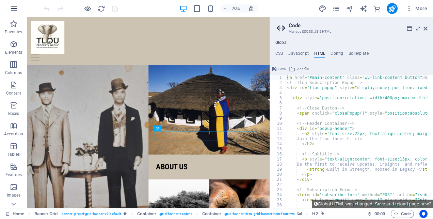
click at [7, 5] on button "button" at bounding box center [14, 8] width 16 height 16
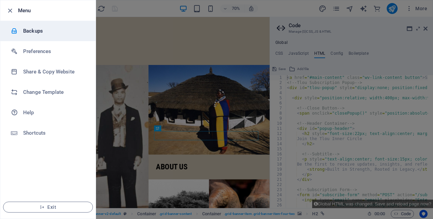
click at [27, 31] on h6 "Backups" at bounding box center [54, 31] width 63 height 8
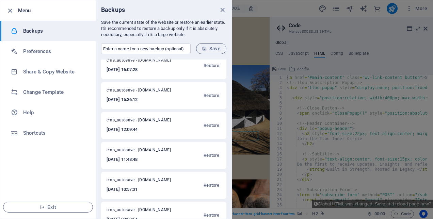
scroll to position [170, 0]
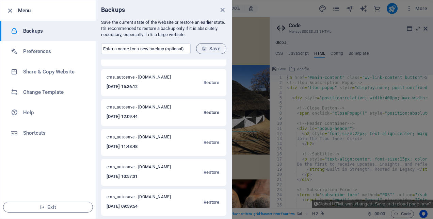
click at [213, 113] on span "Restore" at bounding box center [212, 113] width 16 height 8
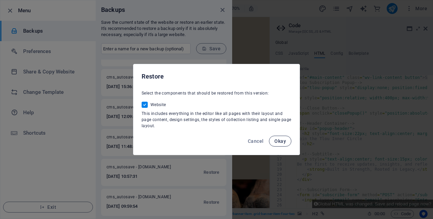
click at [287, 140] on button "Okay" at bounding box center [280, 141] width 22 height 11
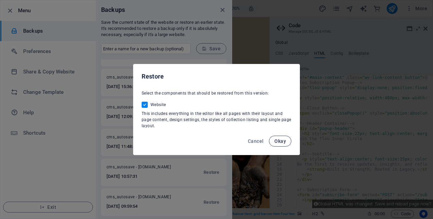
scroll to position [0, 0]
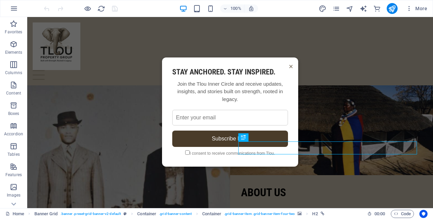
click at [240, 119] on input "email" at bounding box center [230, 118] width 116 height 16
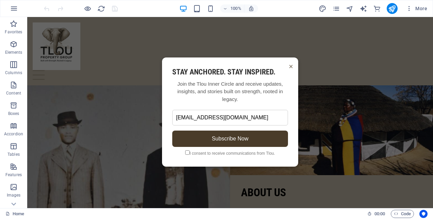
type input "[EMAIL_ADDRESS][DOMAIN_NAME]"
click at [186, 151] on input "checkbox" at bounding box center [187, 153] width 4 height 4
checkbox input "true"
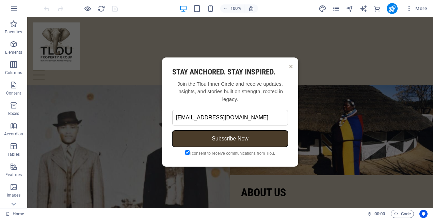
click at [200, 140] on button "Subscribe Now" at bounding box center [230, 139] width 116 height 16
click at [231, 141] on button "Subscribe Now" at bounding box center [230, 139] width 116 height 16
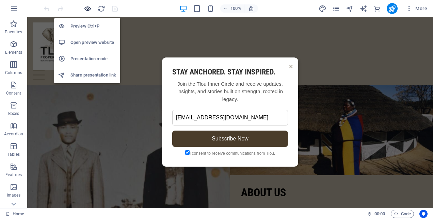
click at [84, 6] on icon "button" at bounding box center [88, 9] width 8 height 8
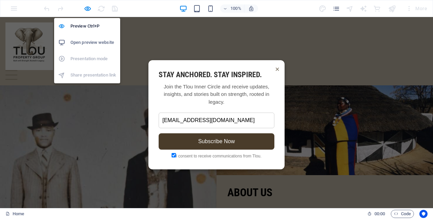
click at [92, 40] on h6 "Open preview website" at bounding box center [93, 42] width 46 height 8
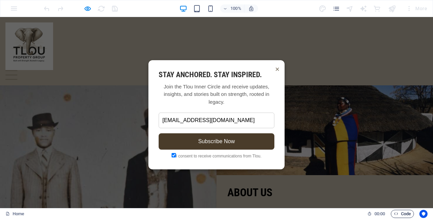
click at [404, 216] on span "Code" at bounding box center [402, 214] width 17 height 8
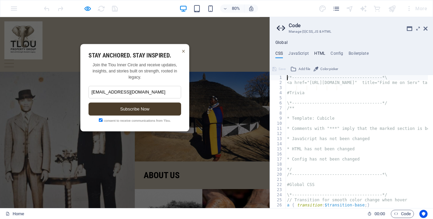
click at [317, 52] on h4 "HTML" at bounding box center [319, 54] width 11 height 7
type textarea "<a href="#main-content" class="wv-link-content button">Skip to main content</a>"
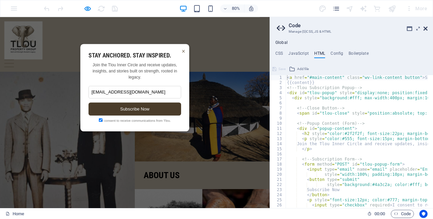
click at [426, 28] on icon at bounding box center [426, 28] width 4 height 5
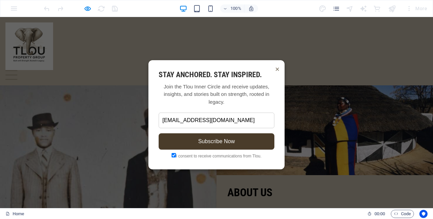
click at [275, 66] on span "×" at bounding box center [277, 69] width 4 height 11
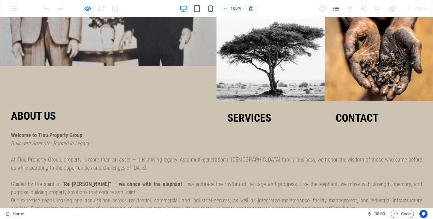
scroll to position [136, 0]
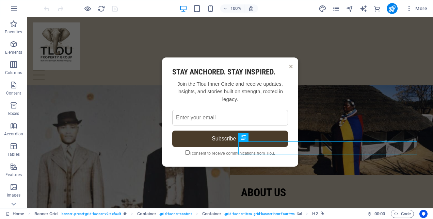
click at [207, 114] on input "email" at bounding box center [230, 118] width 116 height 16
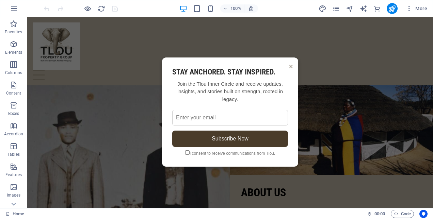
click at [289, 65] on span "×" at bounding box center [291, 66] width 4 height 11
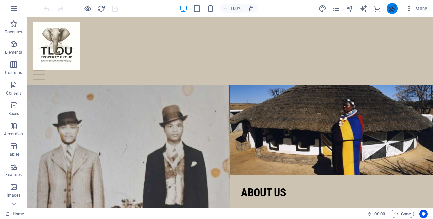
click at [390, 9] on icon "publish" at bounding box center [392, 9] width 8 height 8
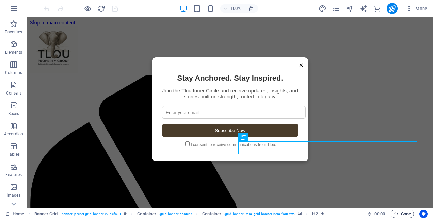
click at [408, 216] on span "Code" at bounding box center [402, 214] width 17 height 8
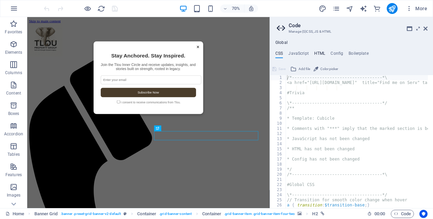
click at [318, 54] on h4 "HTML" at bounding box center [319, 54] width 11 height 7
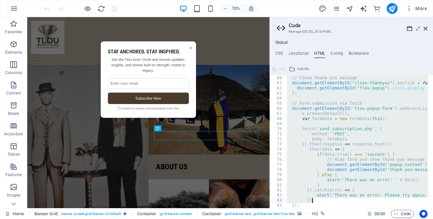
scroll to position [311, 0]
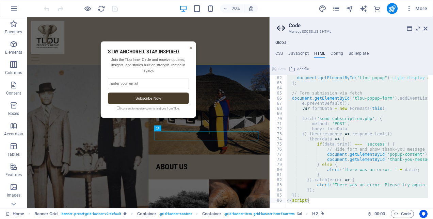
drag, startPoint x: 287, startPoint y: 89, endPoint x: 396, endPoint y: 231, distance: 179.6
click at [396, 219] on html "Tlou Property Group Home Favorites Elements Columns Content Boxes Accordion Tab…" at bounding box center [216, 109] width 433 height 219
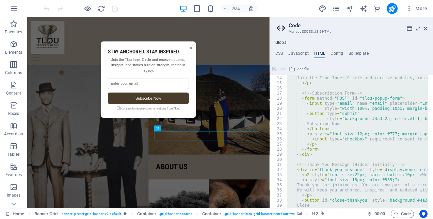
scroll to position [0, 0]
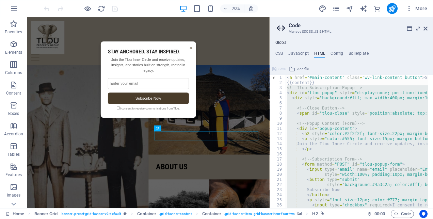
click at [289, 87] on div "< a href = "#main-content" class = "wv-link-content button" > Skip to main cont…" at bounding box center [357, 141] width 142 height 133
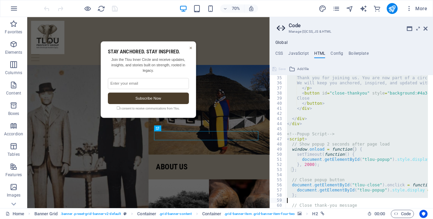
scroll to position [311, 0]
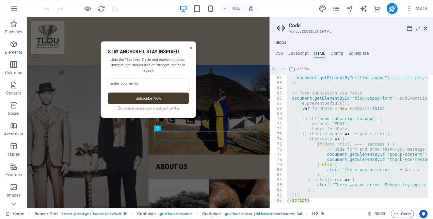
drag, startPoint x: 288, startPoint y: 88, endPoint x: 356, endPoint y: 232, distance: 159.2
click at [356, 219] on html "Tlou Property Group Home Favorites Elements Columns Content Boxes Accordion Tab…" at bounding box center [216, 109] width 433 height 219
type textarea "}); </script>"
paste textarea
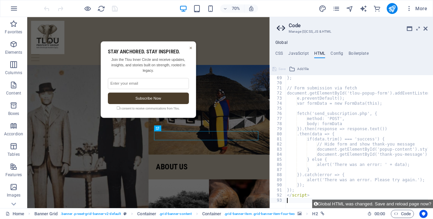
scroll to position [347, 0]
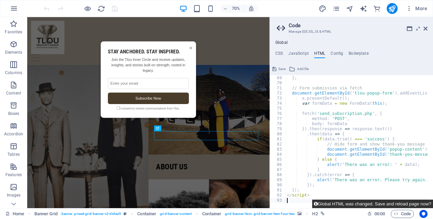
click at [413, 205] on button "Global HTML was changed. Save and reload page now?" at bounding box center [372, 204] width 121 height 9
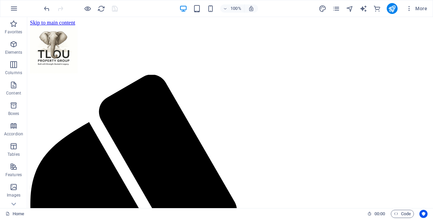
scroll to position [0, 0]
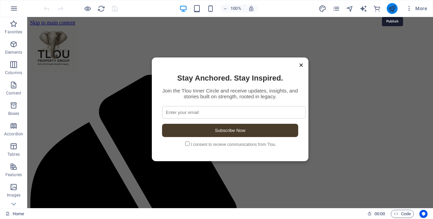
click at [390, 9] on icon "publish" at bounding box center [392, 9] width 8 height 8
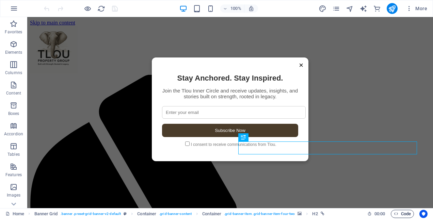
click at [403, 214] on span "Code" at bounding box center [402, 214] width 17 height 8
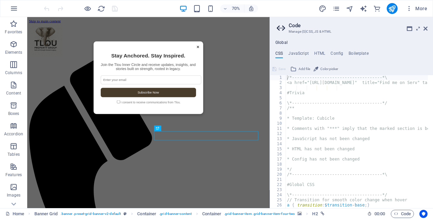
click at [312, 57] on ul "CSS JavaScript HTML Config Boilerplate" at bounding box center [351, 54] width 163 height 7
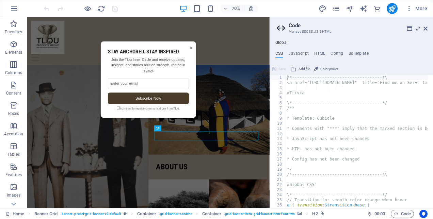
click at [313, 54] on ul "CSS JavaScript HTML Config Boilerplate" at bounding box center [351, 54] width 163 height 7
click at [318, 54] on h4 "HTML" at bounding box center [319, 54] width 11 height 7
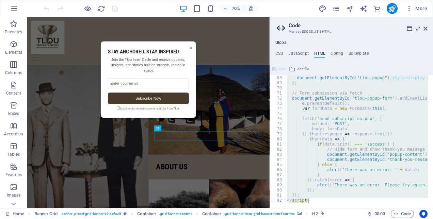
scroll to position [342, 0]
drag, startPoint x: 287, startPoint y: 90, endPoint x: 340, endPoint y: 237, distance: 156.2
click at [340, 219] on html "Tlou Property Group Home Favorites Elements Columns Content Boxes Accordion Tab…" at bounding box center [216, 109] width 433 height 219
type textarea "}); </script>"
paste textarea
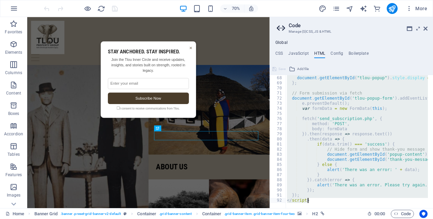
scroll to position [367, 0]
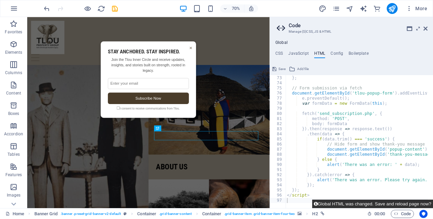
click at [347, 206] on button "Global HTML was changed. Save and reload page now?" at bounding box center [372, 204] width 121 height 9
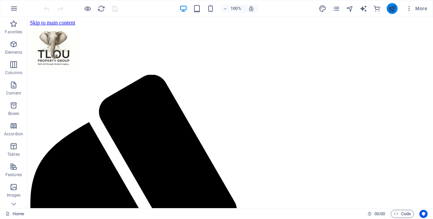
scroll to position [0, 0]
click at [396, 7] on button "publish" at bounding box center [392, 8] width 11 height 11
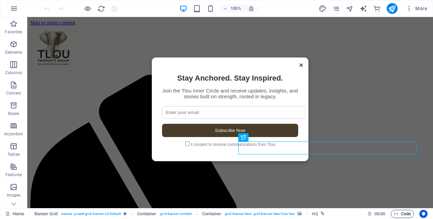
click at [401, 214] on span "Code" at bounding box center [402, 214] width 17 height 8
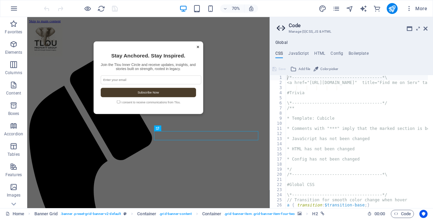
click at [317, 48] on div "Global CSS JavaScript HTML Config Boilerplate /*-------------------------------…" at bounding box center [351, 124] width 163 height 168
click at [317, 51] on h4 "HTML" at bounding box center [319, 54] width 11 height 7
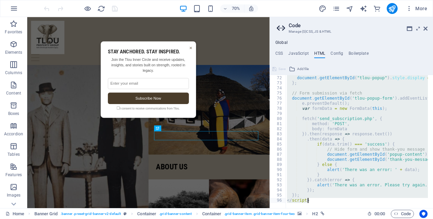
scroll to position [362, 0]
drag, startPoint x: 287, startPoint y: 89, endPoint x: 346, endPoint y: 237, distance: 159.4
click at [346, 219] on html "Tlou Property Group Home Favorites Elements Columns Content Boxes Accordion Tab…" at bounding box center [216, 109] width 433 height 219
type textarea "}); </script>"
paste textarea
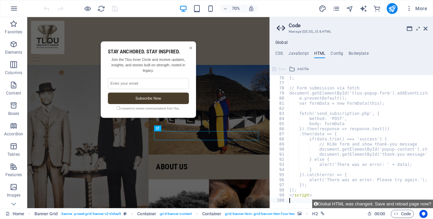
scroll to position [383, 0]
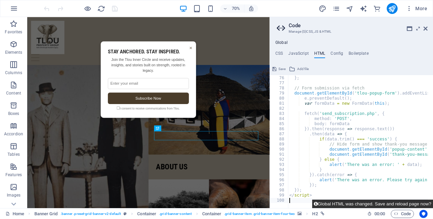
click at [377, 202] on button "Global HTML was changed. Save and reload page now?" at bounding box center [372, 204] width 121 height 9
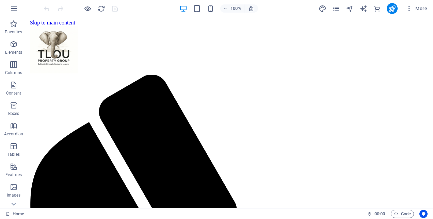
scroll to position [0, 0]
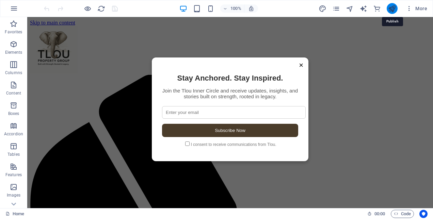
click at [391, 10] on icon "publish" at bounding box center [392, 9] width 8 height 8
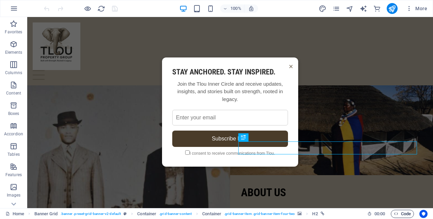
click at [405, 216] on span "Code" at bounding box center [402, 214] width 17 height 8
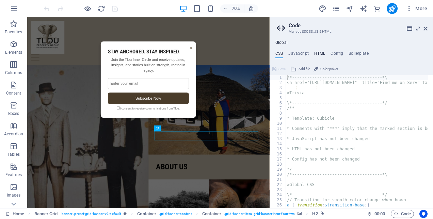
click at [317, 53] on h4 "HTML" at bounding box center [319, 54] width 11 height 7
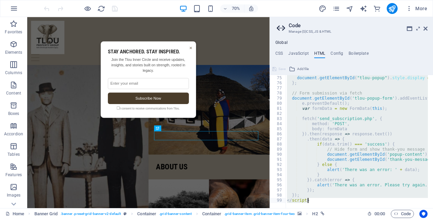
scroll to position [378, 0]
drag, startPoint x: 287, startPoint y: 89, endPoint x: 323, endPoint y: 237, distance: 152.3
click at [323, 219] on html "Tlou Property Group Home Favorites Elements Columns Content Boxes Accordion Tab…" at bounding box center [216, 109] width 433 height 219
type textarea "}); </script>"
paste textarea
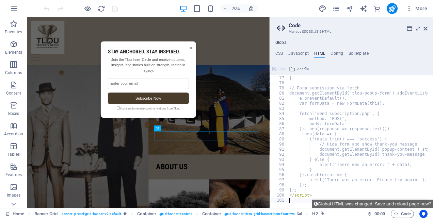
scroll to position [388, 0]
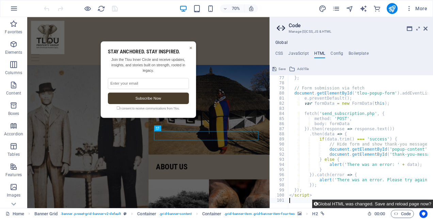
click at [367, 207] on button "Global HTML was changed. Save and reload page now?" at bounding box center [372, 204] width 121 height 9
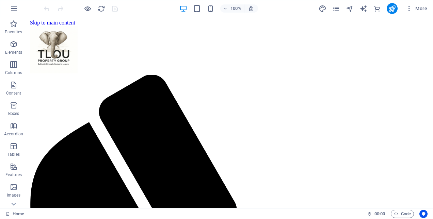
scroll to position [0, 0]
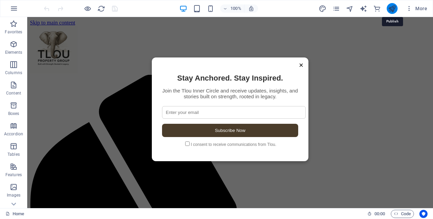
click at [391, 8] on icon "publish" at bounding box center [392, 9] width 8 height 8
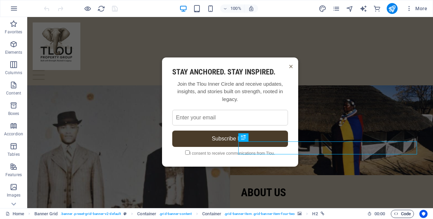
click at [394, 217] on span "Code" at bounding box center [402, 214] width 17 height 8
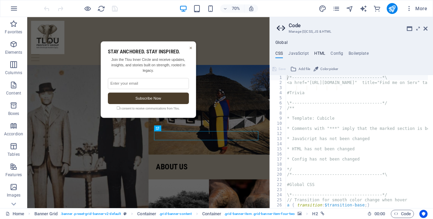
click at [320, 52] on h4 "HTML" at bounding box center [319, 54] width 11 height 7
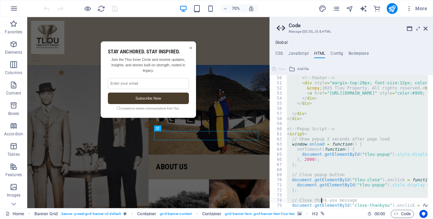
scroll to position [383, 0]
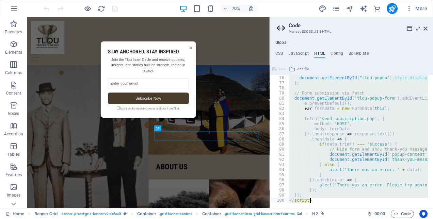
drag, startPoint x: 287, startPoint y: 89, endPoint x: 324, endPoint y: 228, distance: 144.3
click at [324, 219] on html "Tlou Property Group Home Favorites Elements Columns Content Boxes Accordion Tab…" at bounding box center [216, 109] width 433 height 219
type textarea "}); </script>"
paste textarea
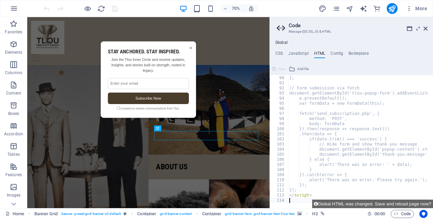
scroll to position [454, 0]
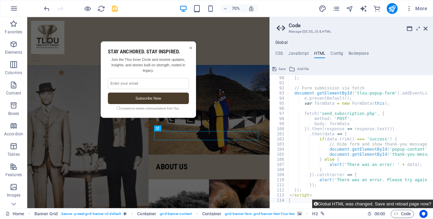
click at [364, 206] on button "Global HTML was changed. Save and reload page now?" at bounding box center [372, 204] width 121 height 9
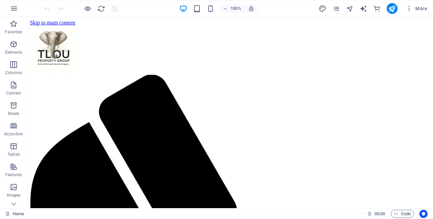
scroll to position [0, 0]
click at [392, 9] on icon "publish" at bounding box center [392, 9] width 8 height 8
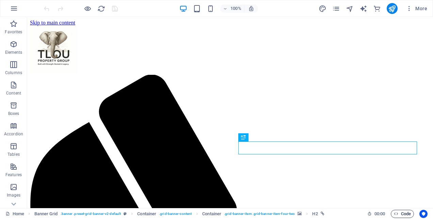
click at [397, 217] on span "Code" at bounding box center [402, 214] width 17 height 8
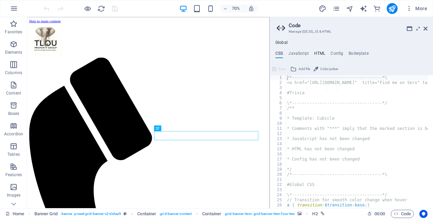
click at [318, 51] on h4 "HTML" at bounding box center [319, 54] width 11 height 7
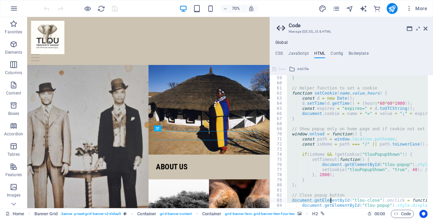
scroll to position [449, 0]
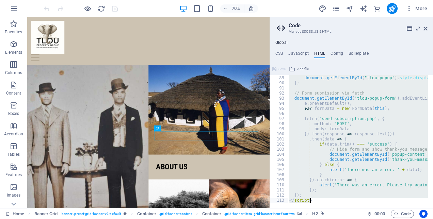
drag, startPoint x: 287, startPoint y: 89, endPoint x: 337, endPoint y: 237, distance: 155.6
click at [337, 219] on html "Tlou Property Group Home Favorites Elements Columns Content Boxes Accordion Tab…" at bounding box center [216, 109] width 433 height 219
type textarea "}); </script>"
paste textarea
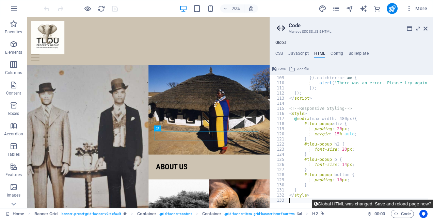
click at [382, 203] on button "Global HTML was changed. Save and reload page now?" at bounding box center [372, 204] width 121 height 9
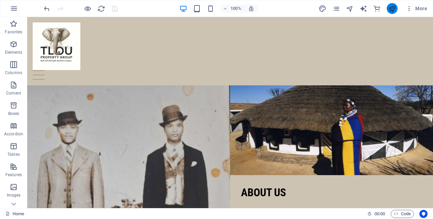
click at [394, 13] on button "publish" at bounding box center [392, 8] width 11 height 11
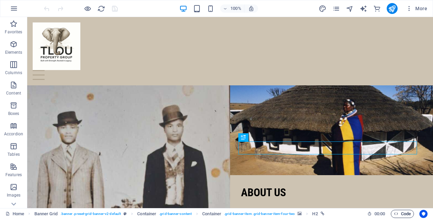
click at [399, 217] on span "Code" at bounding box center [402, 214] width 17 height 8
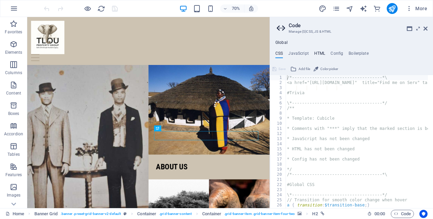
click at [318, 52] on h4 "HTML" at bounding box center [319, 54] width 11 height 7
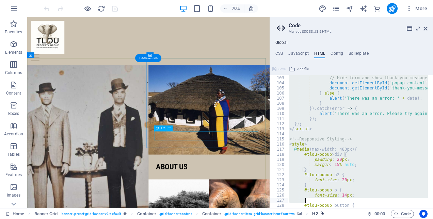
scroll to position [546, 0]
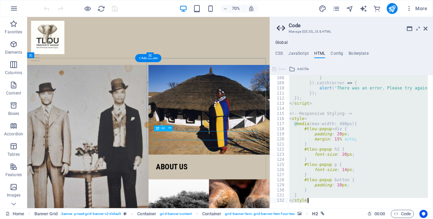
drag, startPoint x: 287, startPoint y: 88, endPoint x: 319, endPoint y: 210, distance: 125.8
click at [319, 208] on div "Home Favorites Elements Columns Content Boxes Accordion Tables Features Images …" at bounding box center [216, 112] width 433 height 191
type textarea "} </style>"
paste textarea
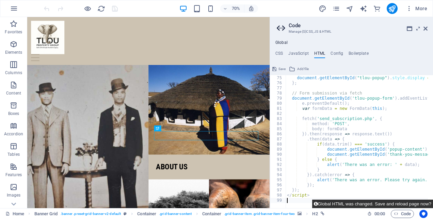
click at [396, 206] on button "Global HTML was changed. Save and reload page now?" at bounding box center [372, 204] width 121 height 9
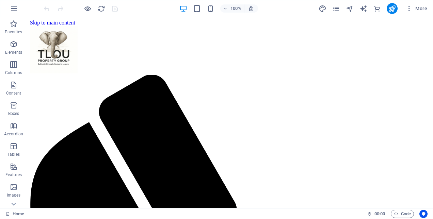
scroll to position [0, 0]
click at [396, 217] on span "Code" at bounding box center [402, 214] width 17 height 8
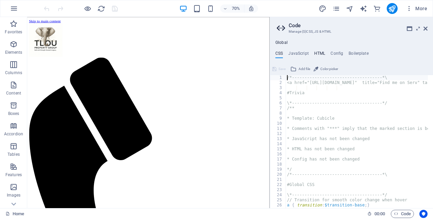
click at [316, 54] on h4 "HTML" at bounding box center [319, 54] width 11 height 7
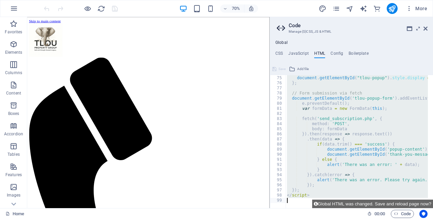
scroll to position [378, 0]
drag, startPoint x: 286, startPoint y: 87, endPoint x: 332, endPoint y: 209, distance: 129.9
click at [332, 208] on div "Home Favorites Elements Columns Content Boxes Accordion Tables Features Images …" at bounding box center [216, 112] width 433 height 191
type textarea "</script>"
paste textarea
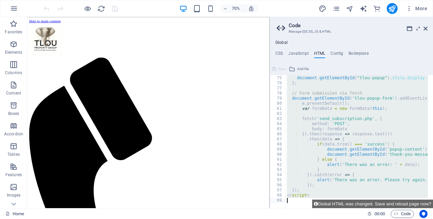
scroll to position [556, 0]
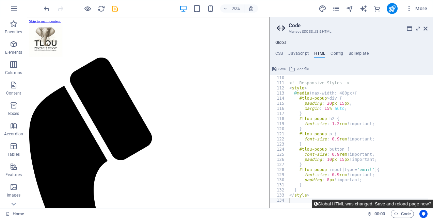
click at [347, 203] on button "Global HTML was changed. Save and reload page now?" at bounding box center [372, 204] width 121 height 9
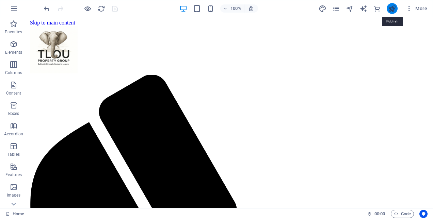
click at [392, 8] on icon "publish" at bounding box center [392, 9] width 8 height 8
